Goal: Task Accomplishment & Management: Complete application form

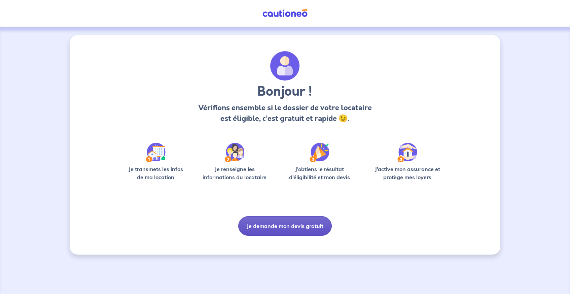
click at [282, 226] on button "Je demande mon devis gratuit" at bounding box center [285, 226] width 94 height 20
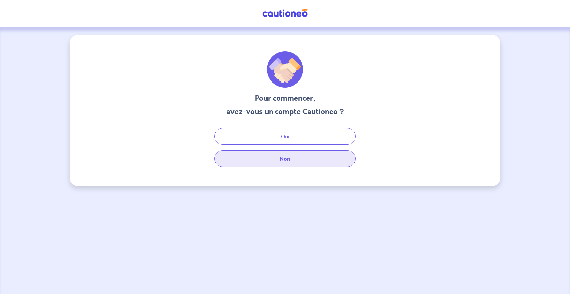
click at [279, 163] on button "Non" at bounding box center [284, 158] width 141 height 17
